Goal: Task Accomplishment & Management: Manage account settings

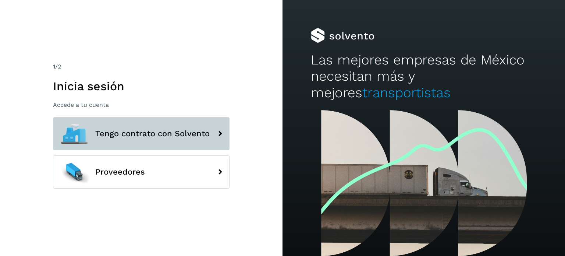
click at [170, 142] on button "Tengo contrato con Solvento" at bounding box center [141, 133] width 177 height 33
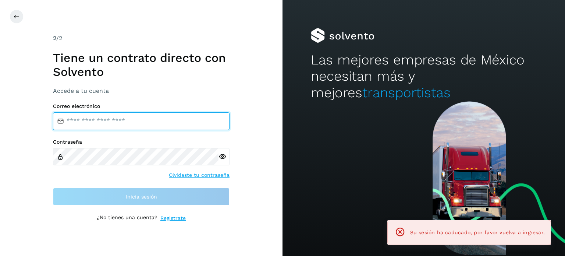
type input "**********"
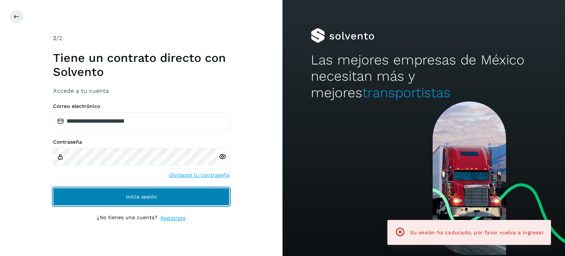
click at [125, 195] on button "Inicia sesión" at bounding box center [141, 197] width 177 height 18
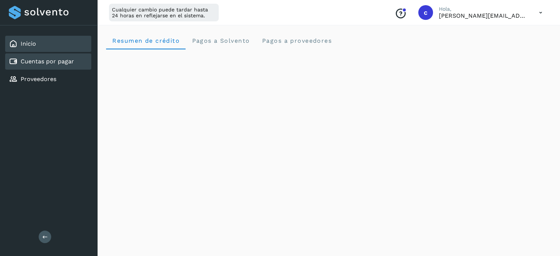
click at [32, 61] on link "Cuentas por pagar" at bounding box center [47, 61] width 53 height 7
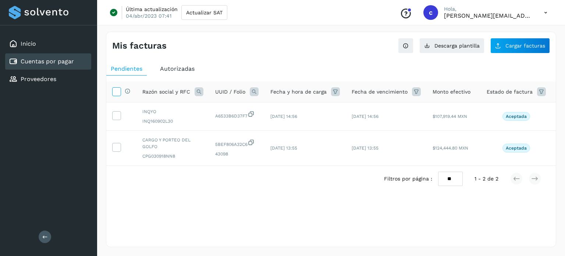
click at [114, 92] on icon at bounding box center [117, 91] width 8 height 8
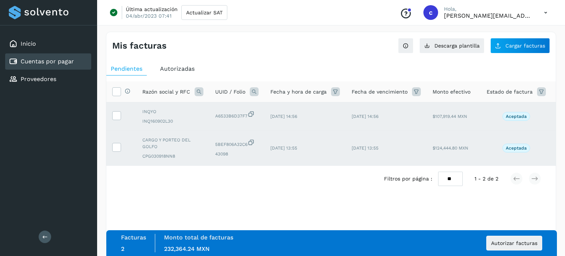
scroll to position [0, 31]
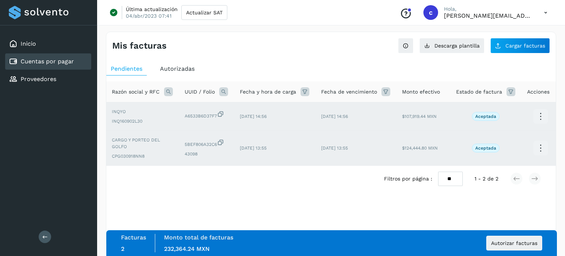
click at [537, 112] on icon at bounding box center [540, 116] width 17 height 17
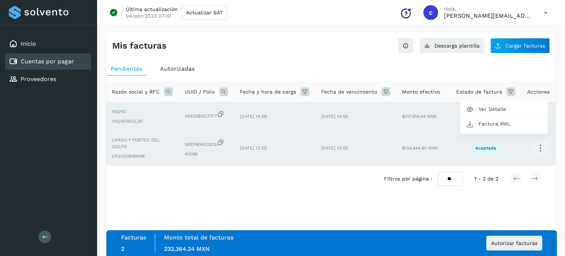
click at [423, 204] on div at bounding box center [282, 128] width 565 height 256
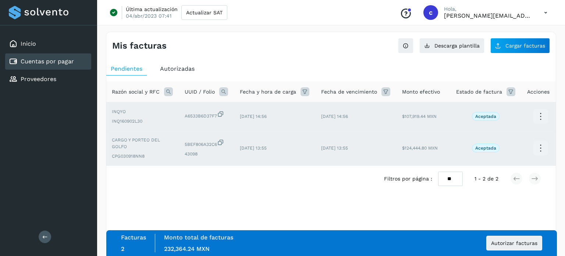
click at [539, 142] on icon at bounding box center [540, 148] width 17 height 17
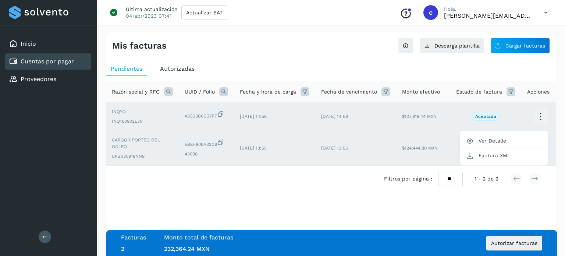
click at [212, 230] on div "Facturas 2 Monto total de facturas Monto total 232,364.24 MXN Autorizar facturas" at bounding box center [331, 243] width 451 height 26
click at [240, 216] on div at bounding box center [282, 128] width 565 height 256
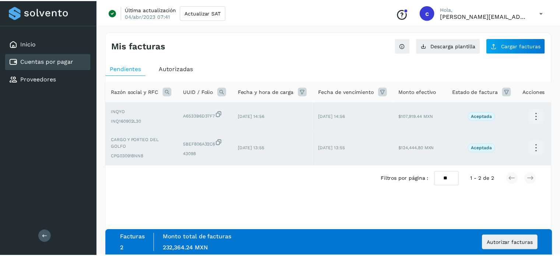
scroll to position [0, 0]
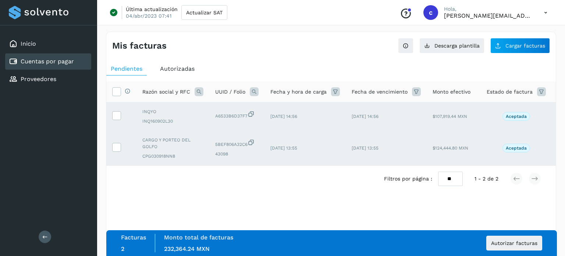
click at [179, 204] on div "Selecciona una fecha" at bounding box center [331, 198] width 450 height 12
click at [61, 175] on div "Inicio Cuentas por pagar Proveedores Salir" at bounding box center [48, 128] width 97 height 256
click at [149, 201] on div "Selecciona una fecha" at bounding box center [331, 198] width 450 height 12
click at [242, 63] on ul "Pendientes Autorizadas" at bounding box center [331, 68] width 450 height 13
click at [351, 63] on ul "Pendientes Autorizadas" at bounding box center [331, 68] width 450 height 13
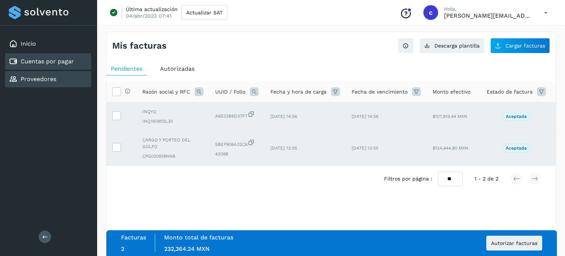
click at [31, 76] on link "Proveedores" at bounding box center [39, 78] width 36 height 7
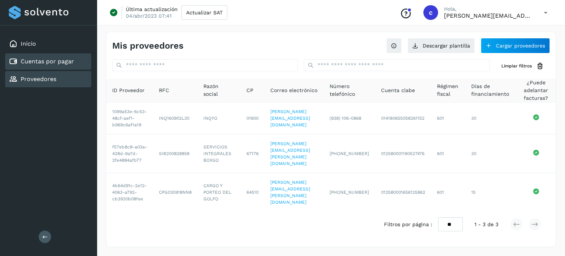
click at [36, 60] on link "Cuentas por pagar" at bounding box center [47, 61] width 53 height 7
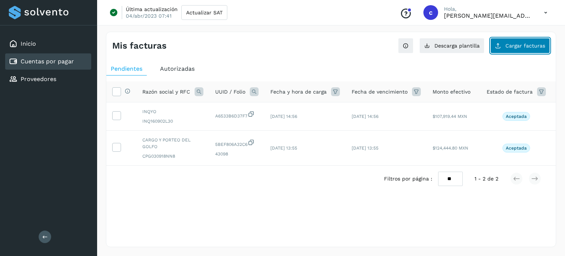
click at [513, 45] on span "Cargar facturas" at bounding box center [526, 45] width 40 height 5
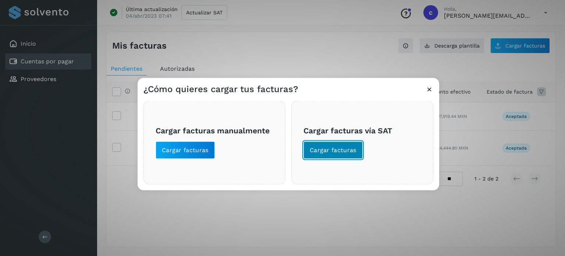
click at [322, 153] on span "Cargar facturas" at bounding box center [333, 150] width 47 height 8
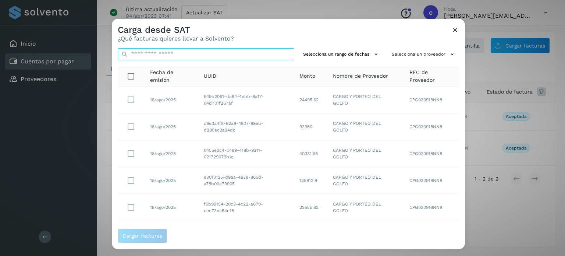
click at [155, 56] on input "text" at bounding box center [206, 54] width 177 height 12
paste input "**********"
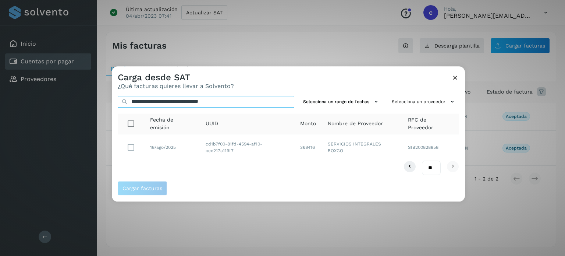
type input "**********"
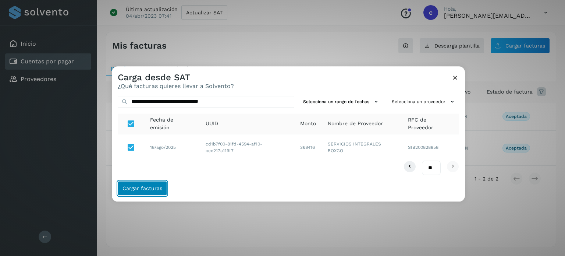
click at [154, 186] on span "Cargar facturas" at bounding box center [143, 188] width 40 height 5
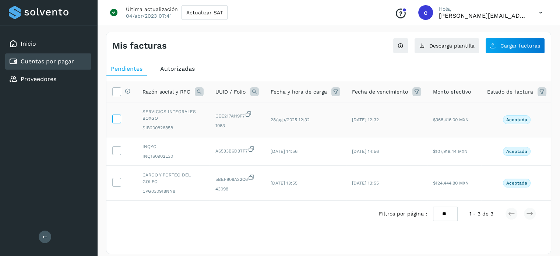
click at [118, 117] on icon at bounding box center [117, 118] width 8 height 8
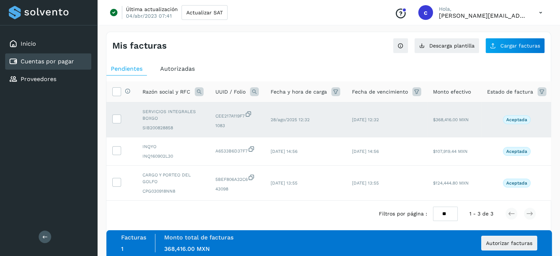
click at [281, 57] on div "Mis facturas Ver instrucciones para cargar Facturas Descarga plantilla Cargar f…" at bounding box center [328, 143] width 445 height 222
click at [137, 69] on span "Pendientes" at bounding box center [127, 68] width 32 height 7
click at [165, 69] on span "Autorizadas" at bounding box center [177, 68] width 35 height 7
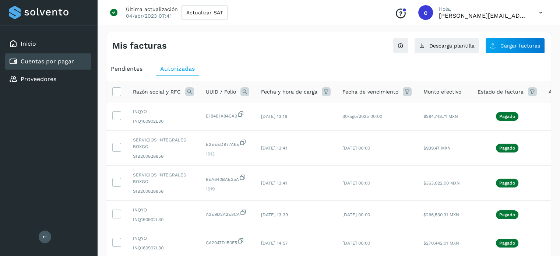
click at [137, 69] on span "Pendientes" at bounding box center [127, 68] width 32 height 7
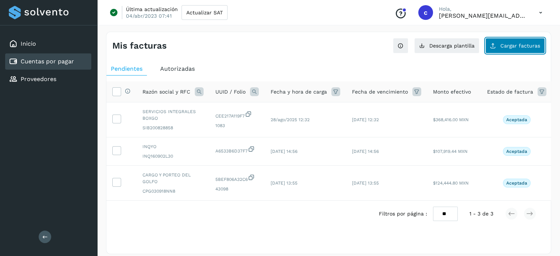
click at [502, 44] on span "Cargar facturas" at bounding box center [520, 45] width 40 height 5
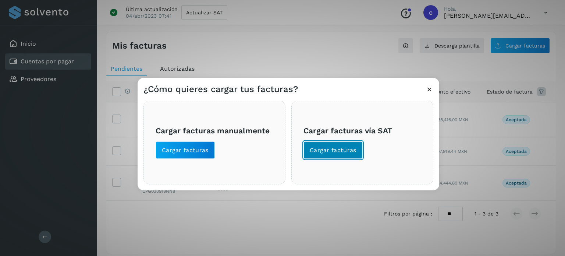
click at [327, 148] on span "Cargar facturas" at bounding box center [333, 150] width 47 height 8
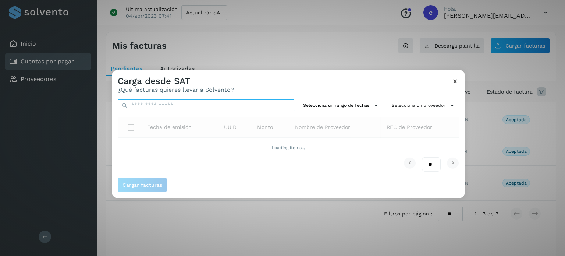
click at [156, 109] on input "text" at bounding box center [206, 105] width 177 height 12
paste input "**********"
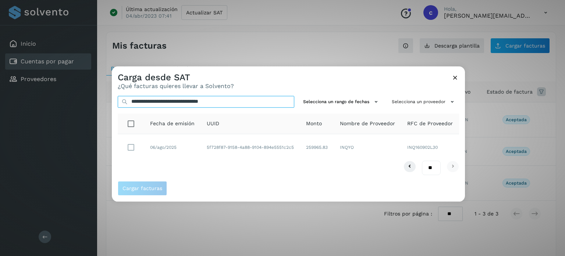
type input "**********"
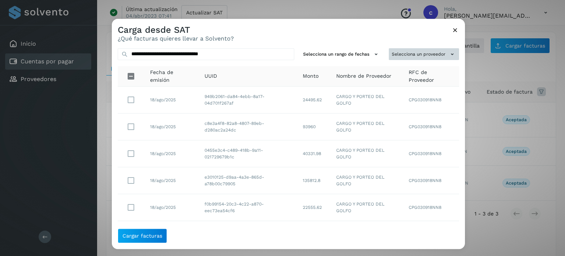
click at [423, 54] on button "Selecciona un proveedor" at bounding box center [424, 54] width 70 height 12
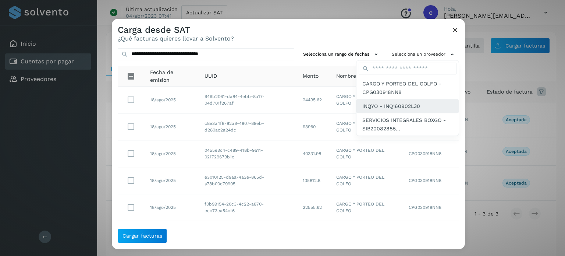
click at [391, 104] on span "INQYO - INQ160902L30" at bounding box center [392, 106] width 58 height 8
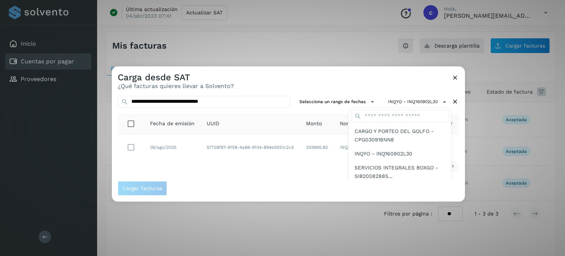
click at [218, 162] on div at bounding box center [394, 194] width 565 height 256
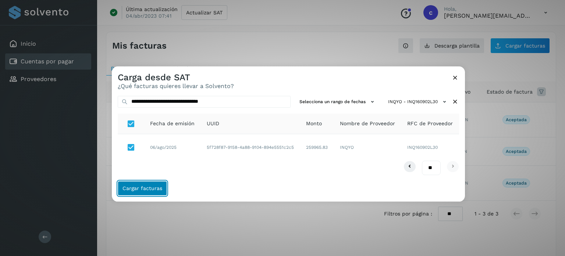
click at [138, 186] on span "Cargar facturas" at bounding box center [143, 188] width 40 height 5
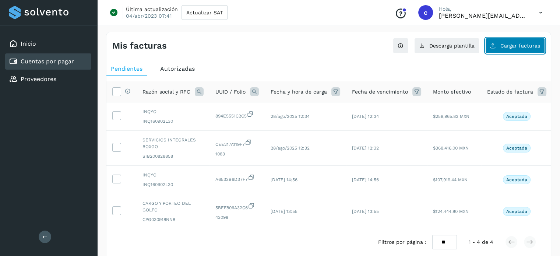
click at [515, 46] on span "Cargar facturas" at bounding box center [520, 45] width 40 height 5
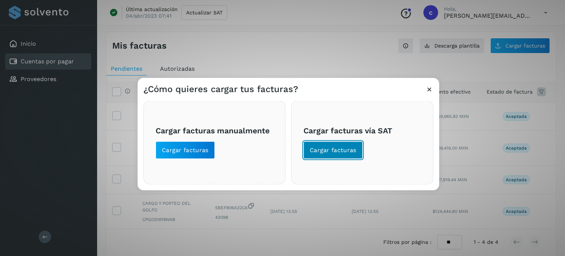
click at [332, 145] on button "Cargar facturas" at bounding box center [333, 150] width 59 height 18
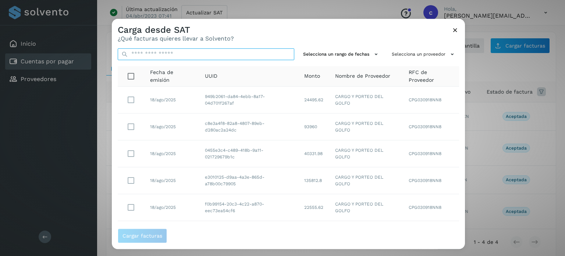
click at [180, 51] on input "text" at bounding box center [206, 54] width 177 height 12
paste input "**********"
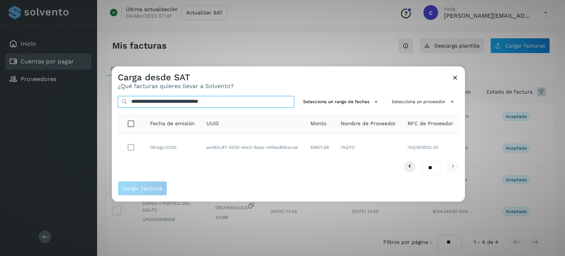
type input "**********"
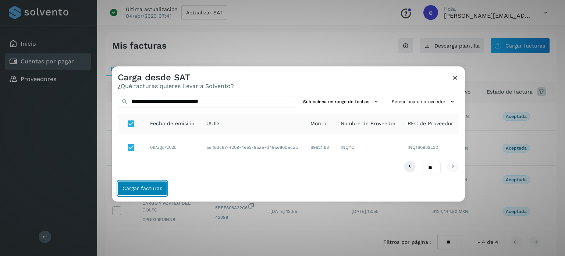
click at [147, 181] on button "Cargar facturas" at bounding box center [142, 188] width 49 height 15
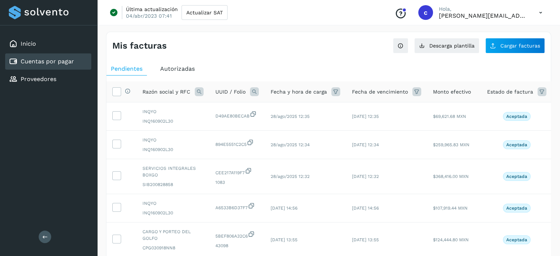
click at [131, 70] on span "Pendientes" at bounding box center [127, 68] width 32 height 7
click at [498, 50] on button "Cargar facturas" at bounding box center [515, 45] width 60 height 15
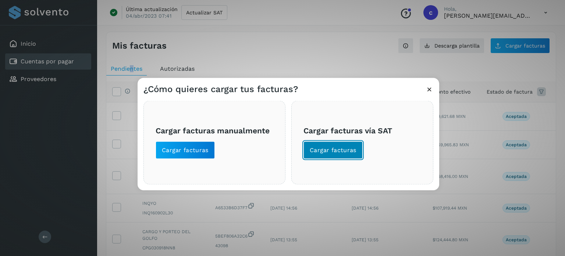
click at [314, 146] on span "Cargar facturas" at bounding box center [333, 150] width 47 height 8
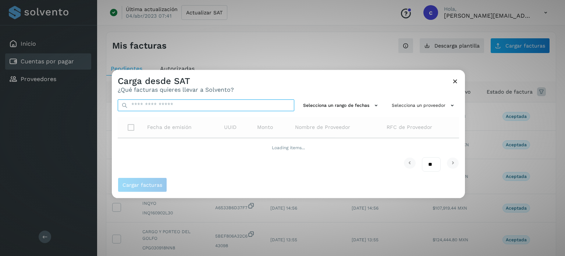
click at [169, 104] on input "text" at bounding box center [206, 105] width 177 height 12
paste input "**********"
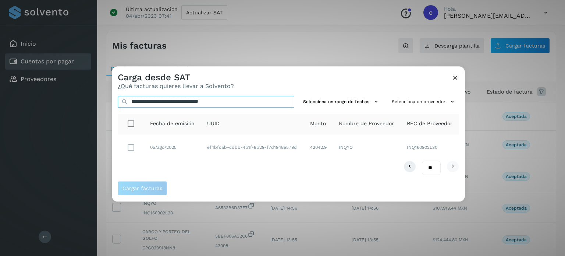
type input "**********"
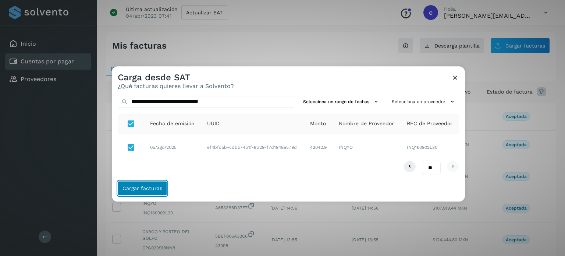
click at [135, 187] on span "Cargar facturas" at bounding box center [143, 188] width 40 height 5
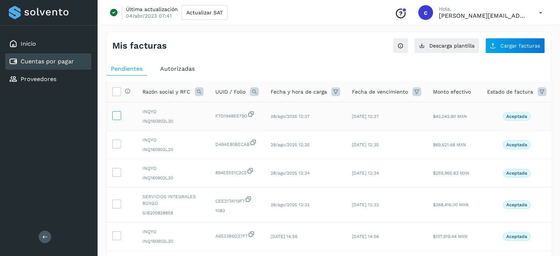
drag, startPoint x: 118, startPoint y: 114, endPoint x: 116, endPoint y: 123, distance: 8.6
click at [118, 114] on icon at bounding box center [117, 115] width 8 height 8
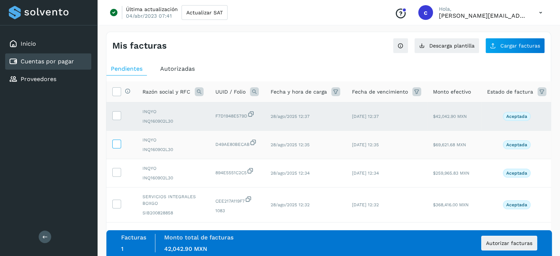
click at [116, 142] on icon at bounding box center [117, 144] width 8 height 8
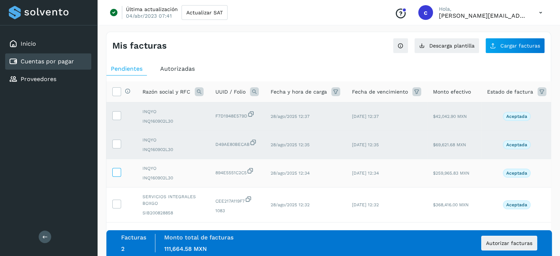
click at [116, 170] on icon at bounding box center [117, 172] width 8 height 8
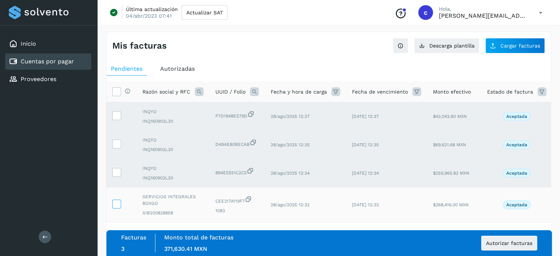
click at [114, 202] on icon at bounding box center [117, 204] width 8 height 8
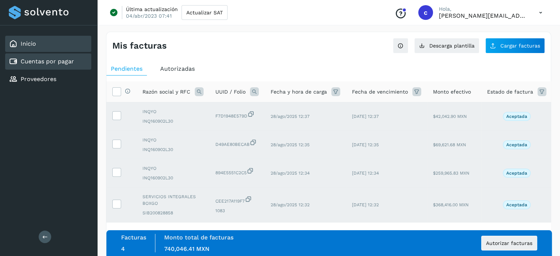
click at [40, 43] on div "Inicio" at bounding box center [48, 44] width 86 height 16
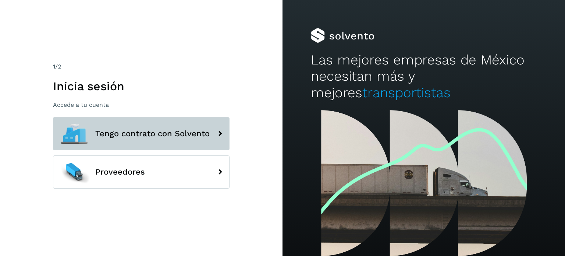
click at [175, 125] on button "Tengo contrato con Solvento" at bounding box center [141, 133] width 177 height 33
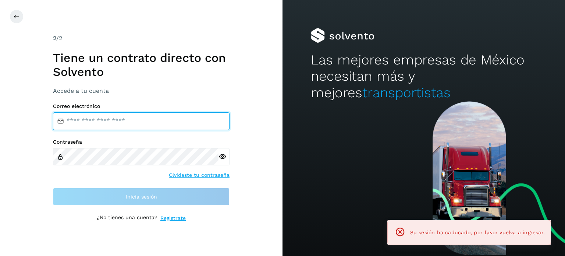
type input "**********"
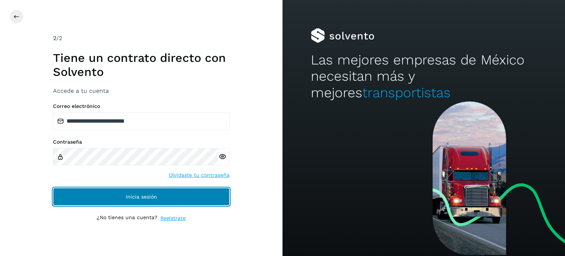
click at [137, 194] on span "Inicia sesión" at bounding box center [141, 196] width 31 height 5
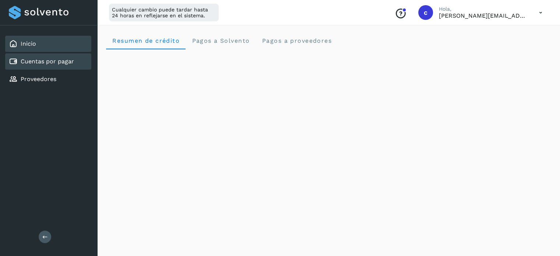
click at [43, 64] on div "Cuentas por pagar" at bounding box center [41, 61] width 65 height 9
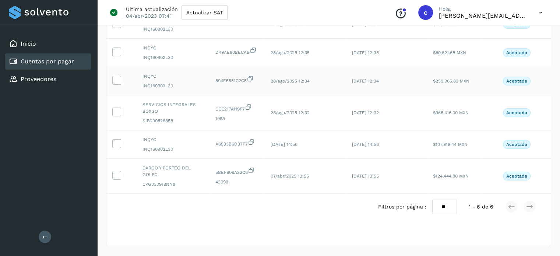
scroll to position [97, 0]
click at [253, 166] on icon at bounding box center [251, 170] width 7 height 8
click at [251, 138] on icon at bounding box center [251, 142] width 7 height 8
click at [32, 47] on link "Inicio" at bounding box center [28, 43] width 15 height 7
